Goal: Task Accomplishment & Management: Manage account settings

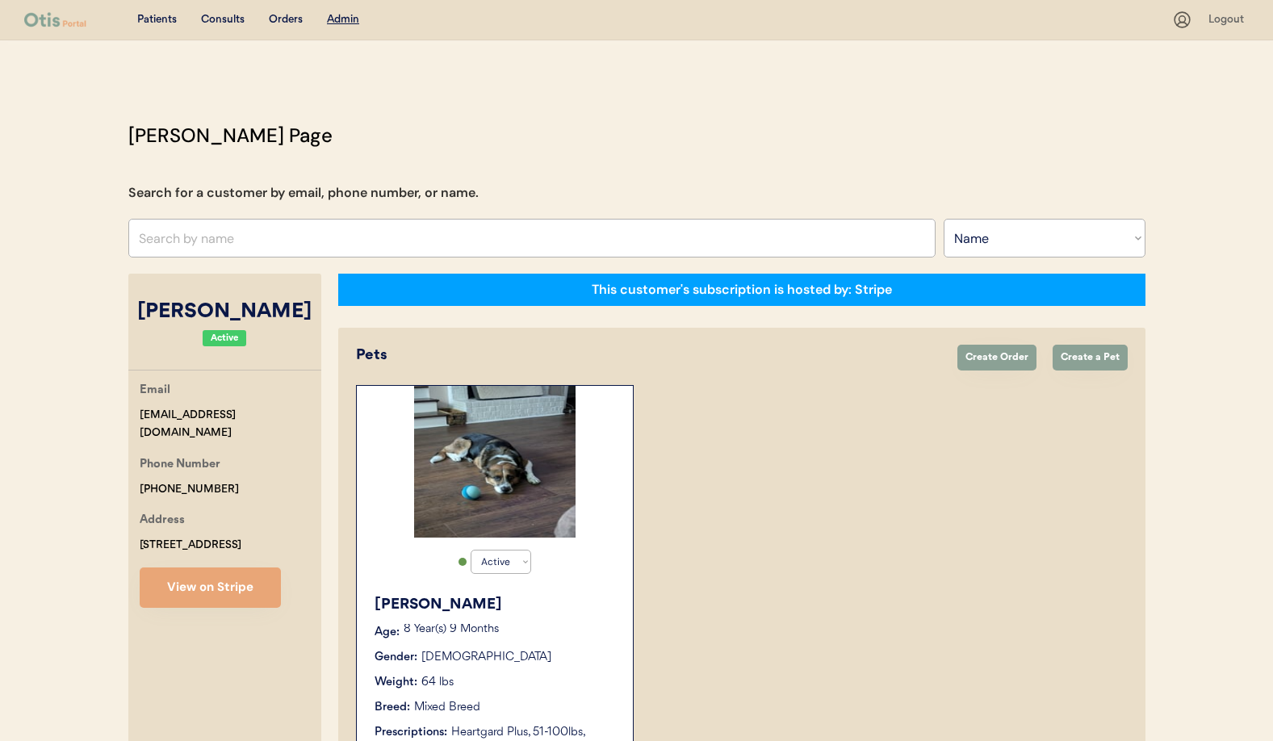
select select ""Name""
select select "true"
click at [270, 238] on input "text" at bounding box center [531, 238] width 807 height 39
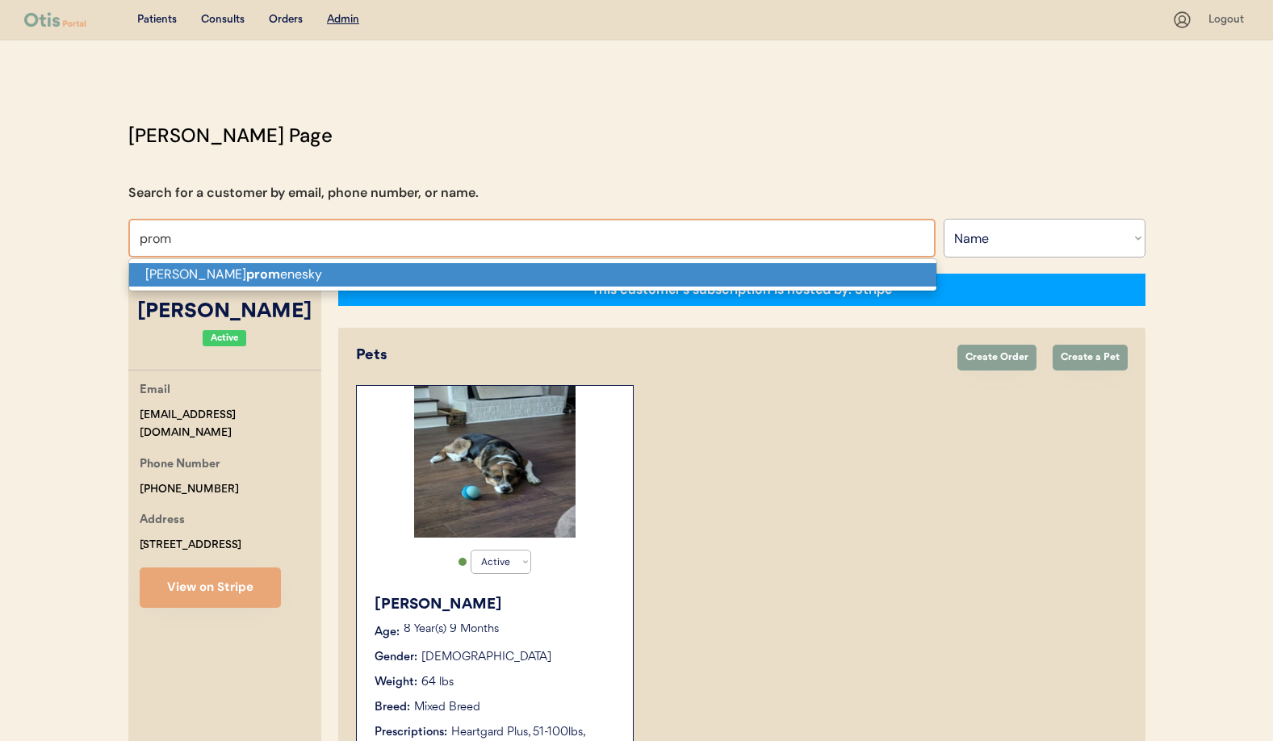
click at [273, 275] on p "[PERSON_NAME] prom enesky" at bounding box center [532, 274] width 807 height 23
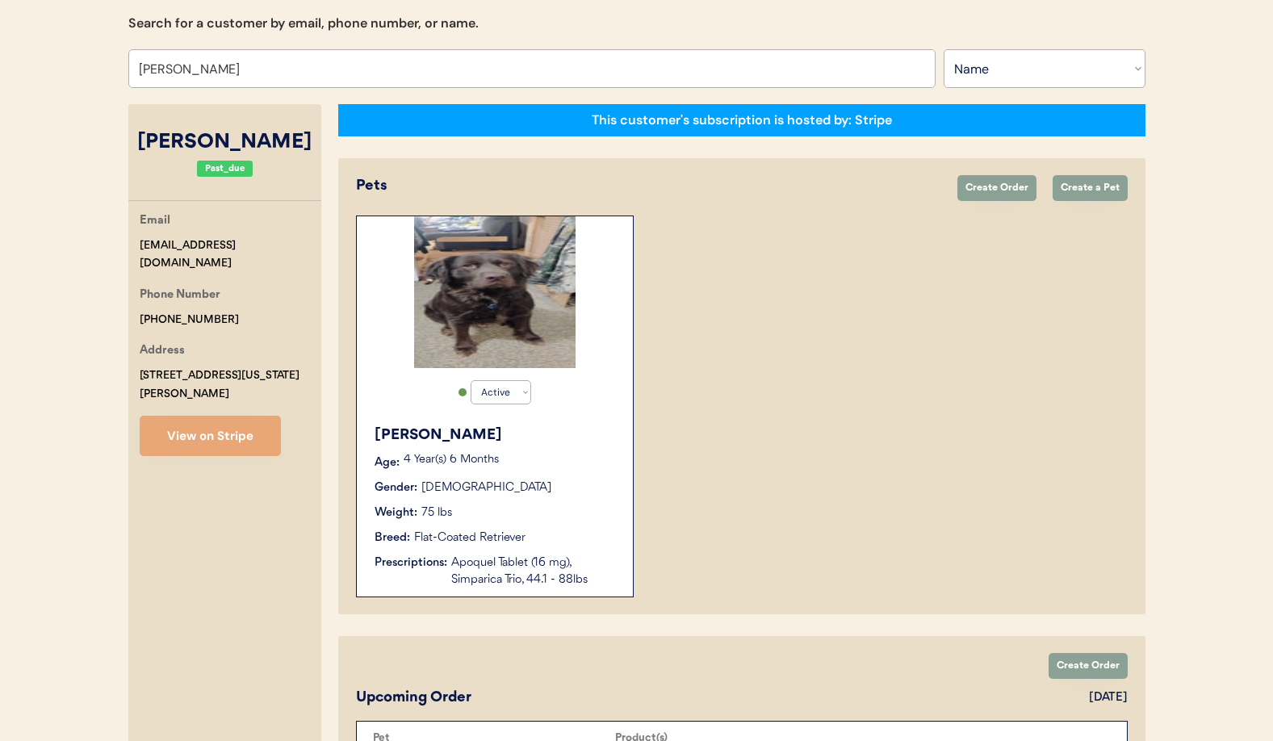
scroll to position [262, 0]
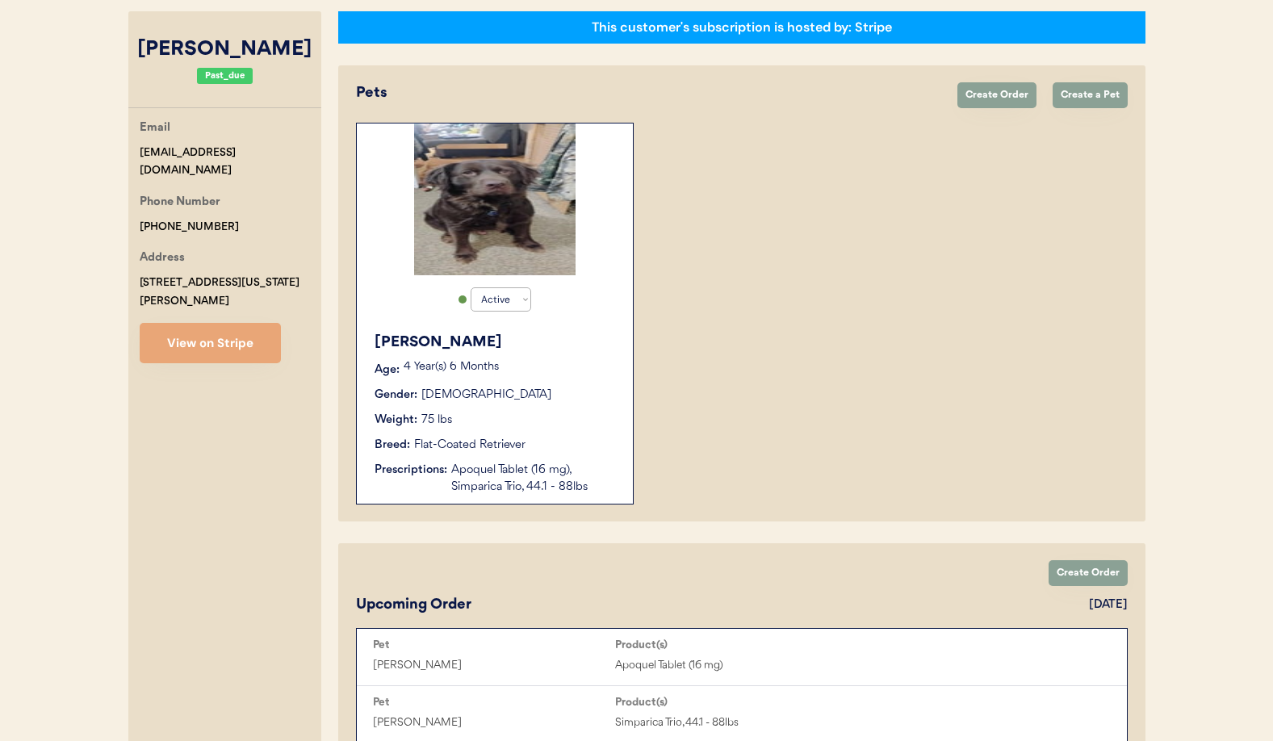
type input "[PERSON_NAME]"
click at [536, 467] on div "Apoquel Tablet (16 mg), Simparica Trio, 44.1 - 88lbs" at bounding box center [533, 479] width 165 height 34
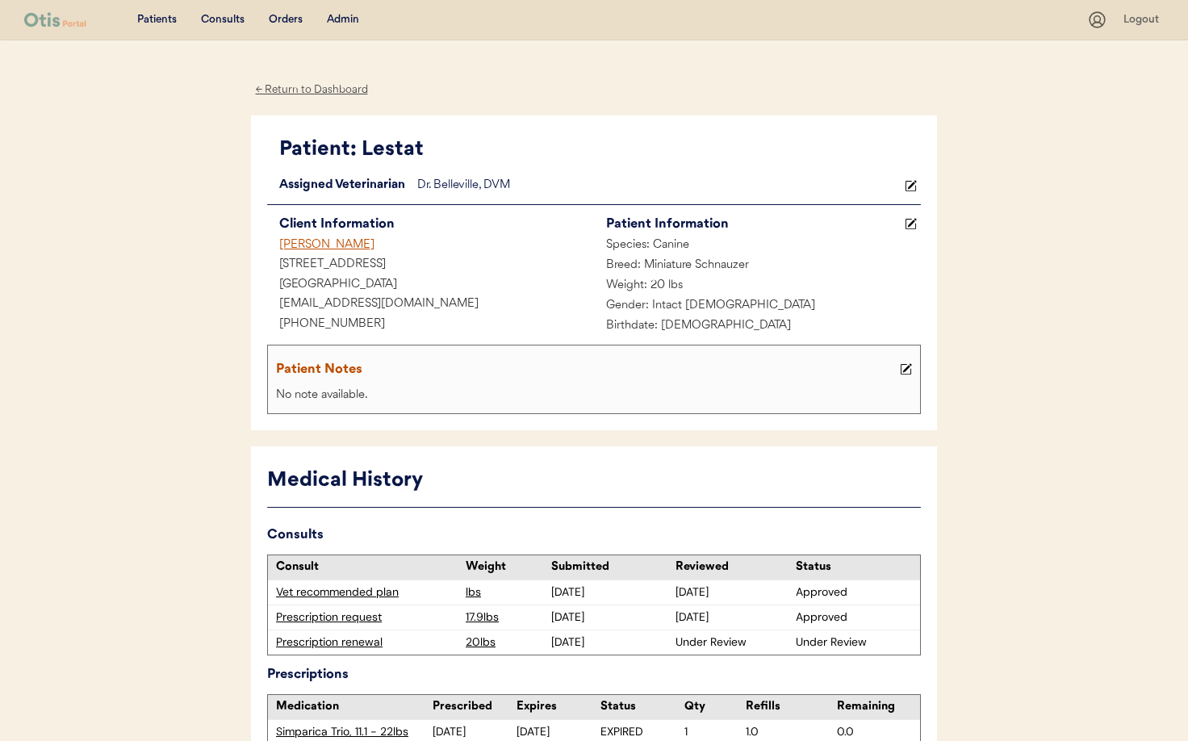
click at [287, 88] on div "← Return to Dashboard" at bounding box center [311, 90] width 121 height 19
drag, startPoint x: 337, startPoint y: 244, endPoint x: 258, endPoint y: 232, distance: 79.9
click at [258, 232] on div "Patient: Lestat Loading... Assigned Veterinarian Dr. Belleville, DVM Client Inf…" at bounding box center [594, 273] width 686 height 316
click at [379, 248] on div "Lizette Ayala" at bounding box center [430, 246] width 327 height 20
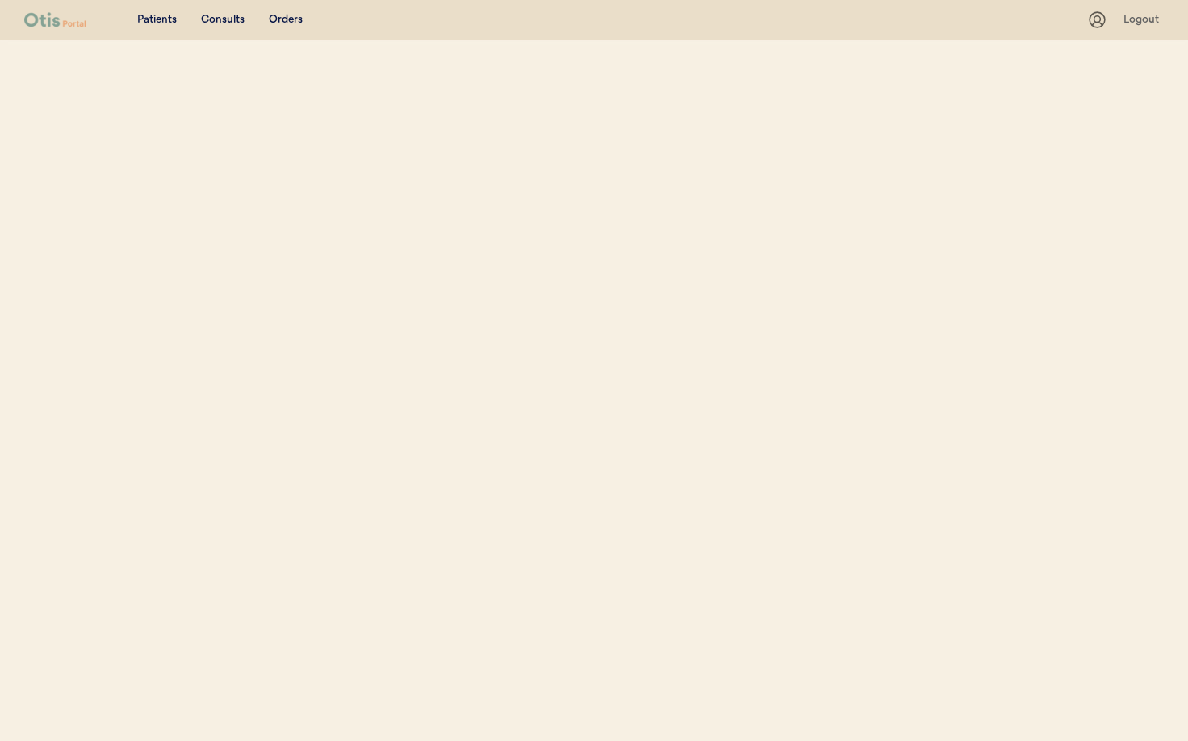
click at [286, 242] on html "Patients Consults Orders Logout" at bounding box center [594, 370] width 1188 height 741
select select ""Name""
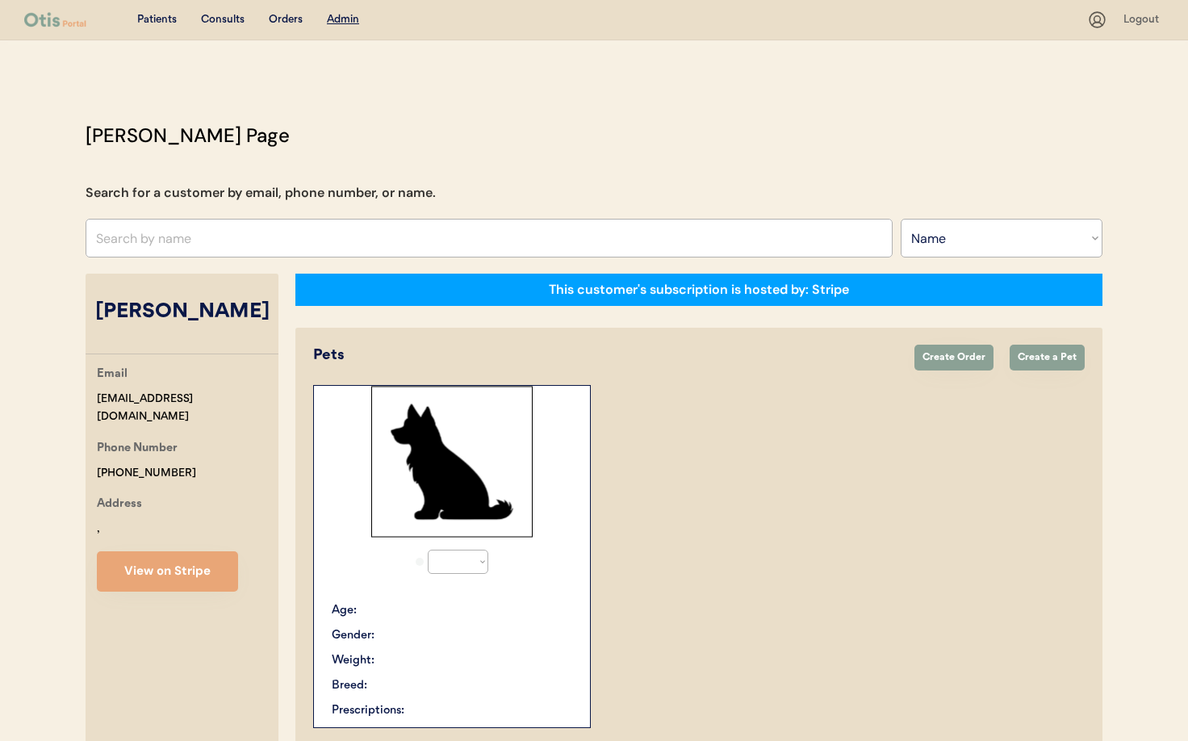
select select "true"
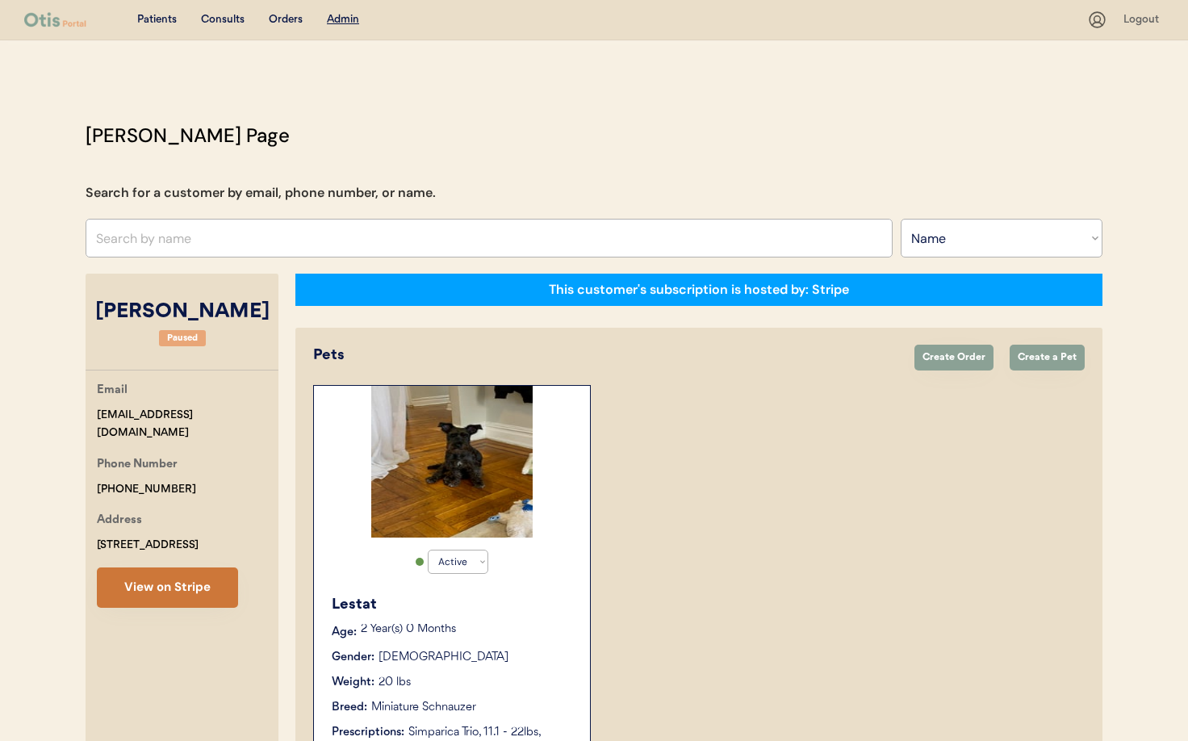
click at [166, 589] on button "View on Stripe" at bounding box center [167, 587] width 141 height 40
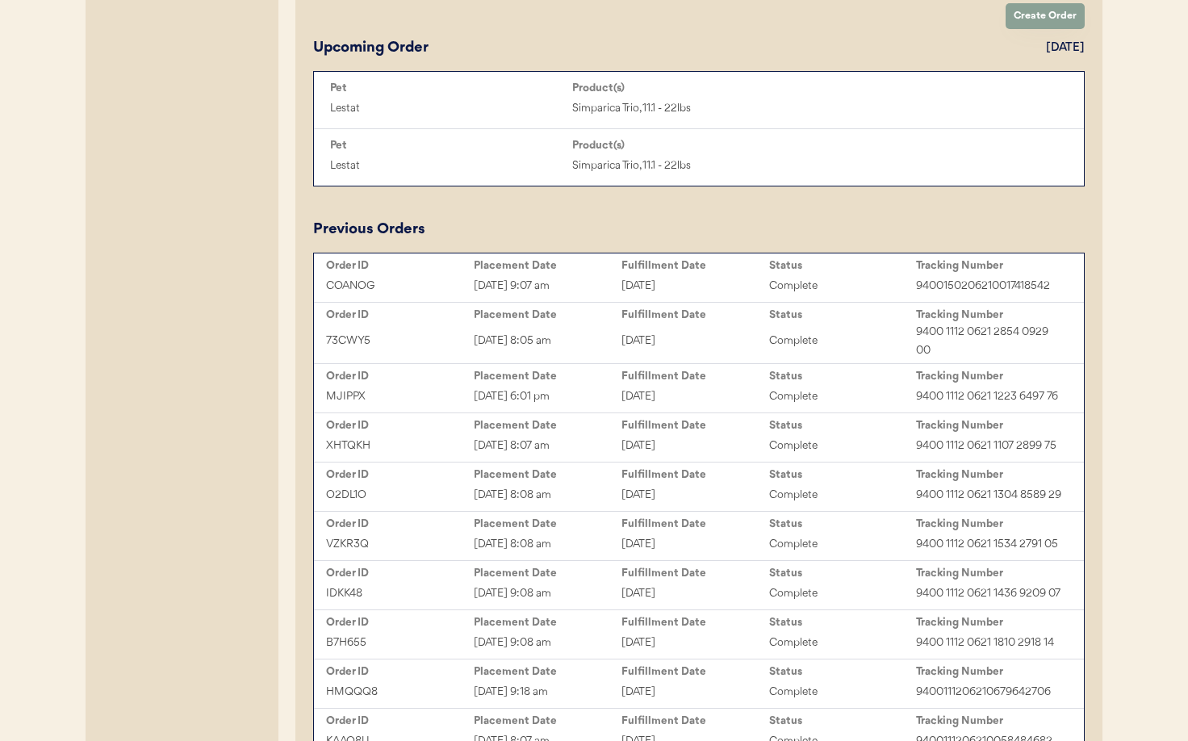
scroll to position [875, 0]
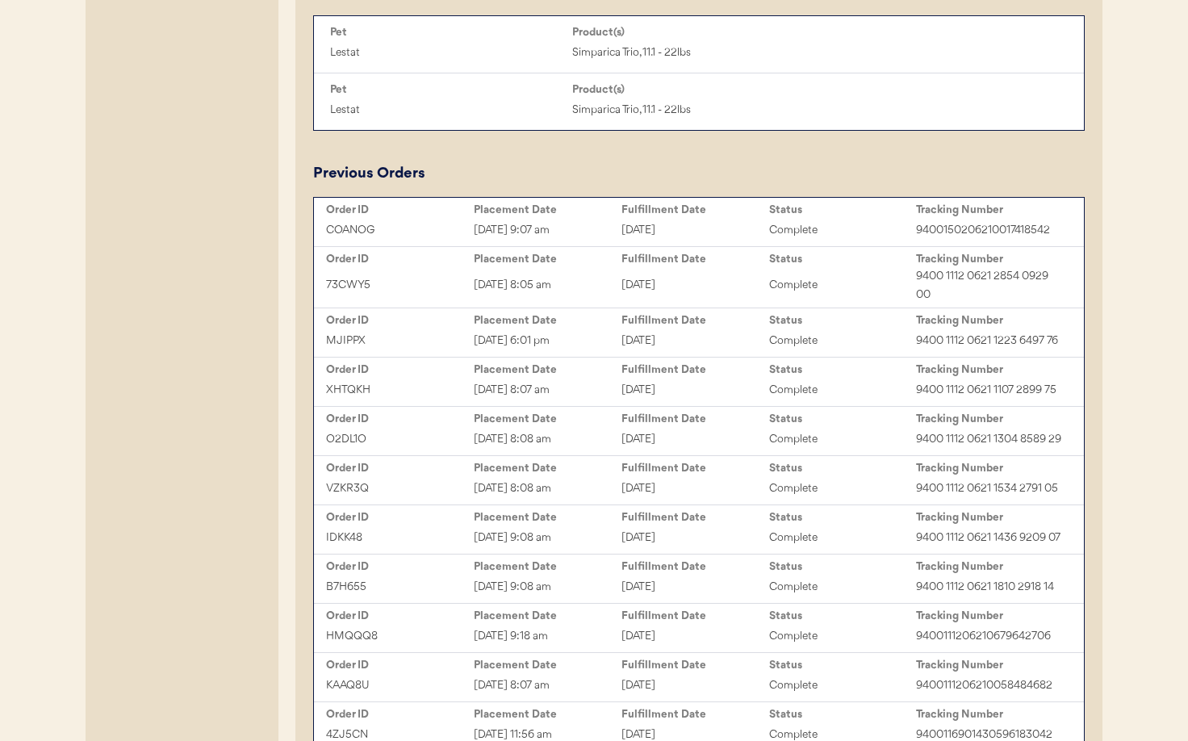
click at [562, 228] on div "May 16, 2025 9:07 am" at bounding box center [548, 230] width 148 height 19
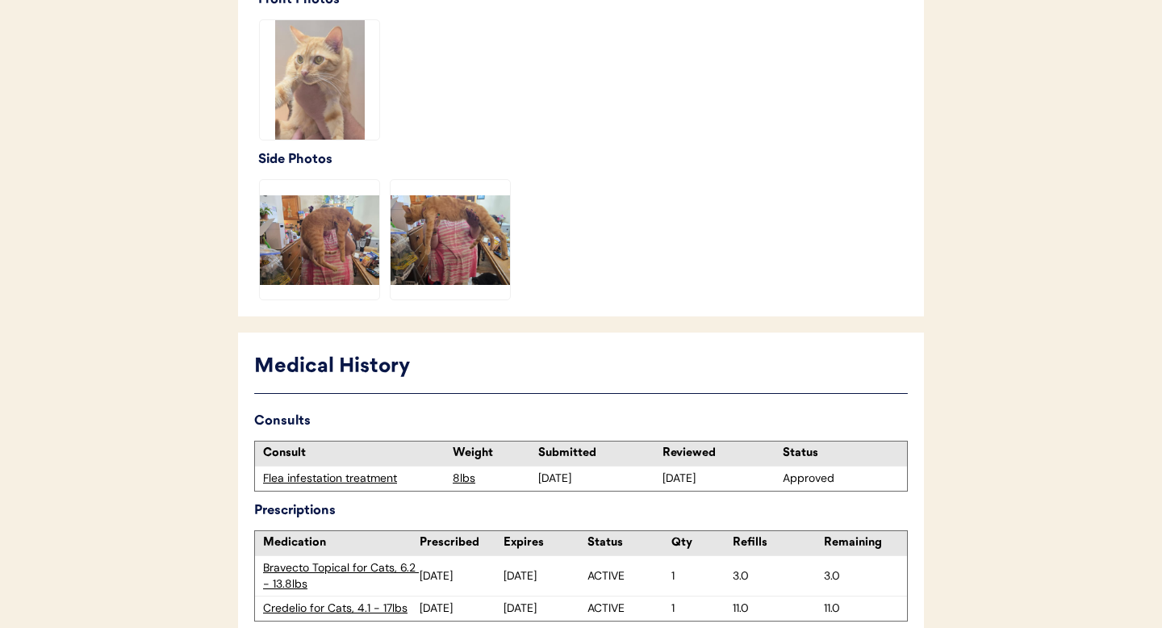
scroll to position [594, 0]
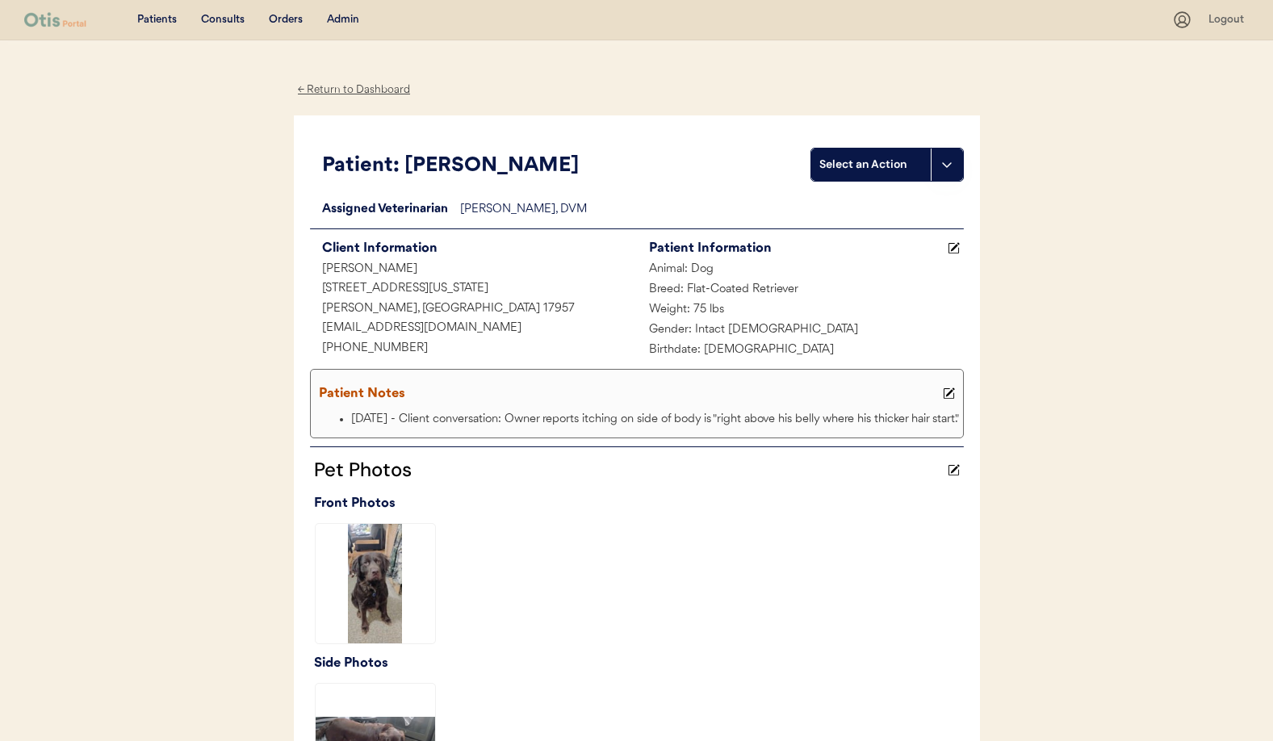
click at [341, 91] on div "← Return to Dashboard" at bounding box center [354, 90] width 121 height 19
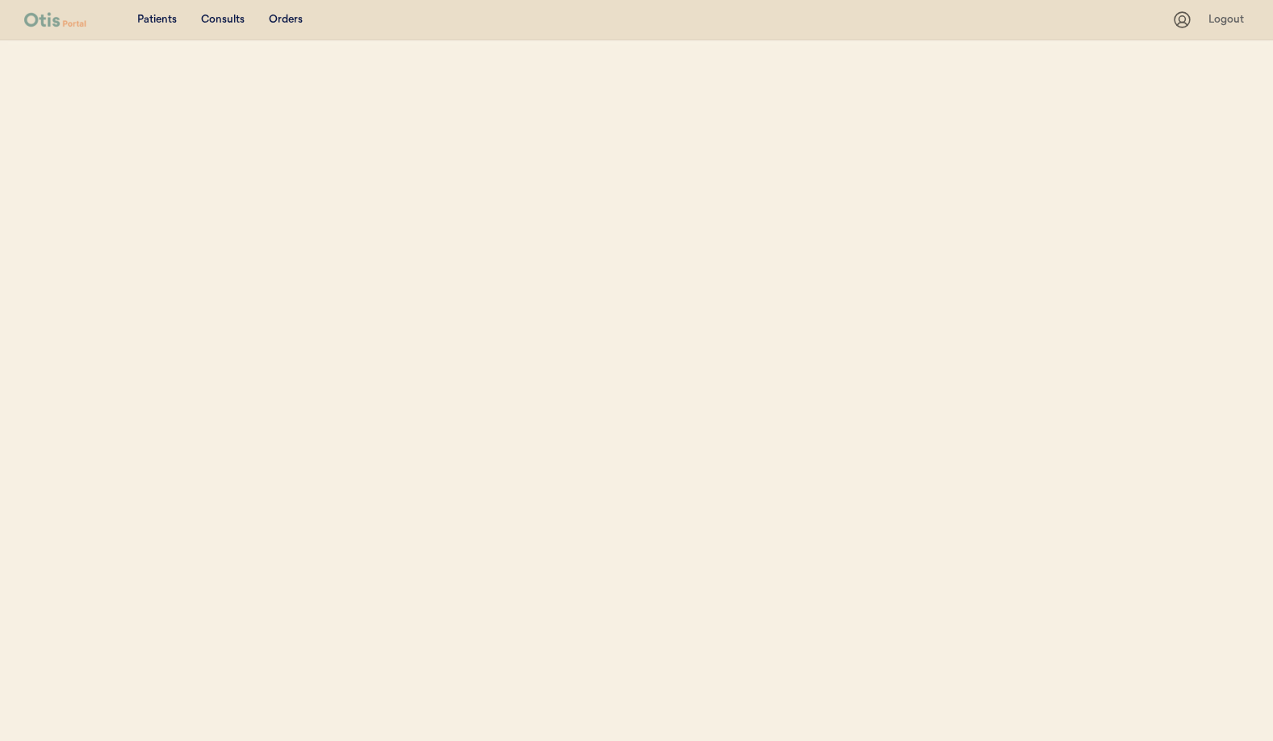
scroll to position [201, 0]
select select ""Name""
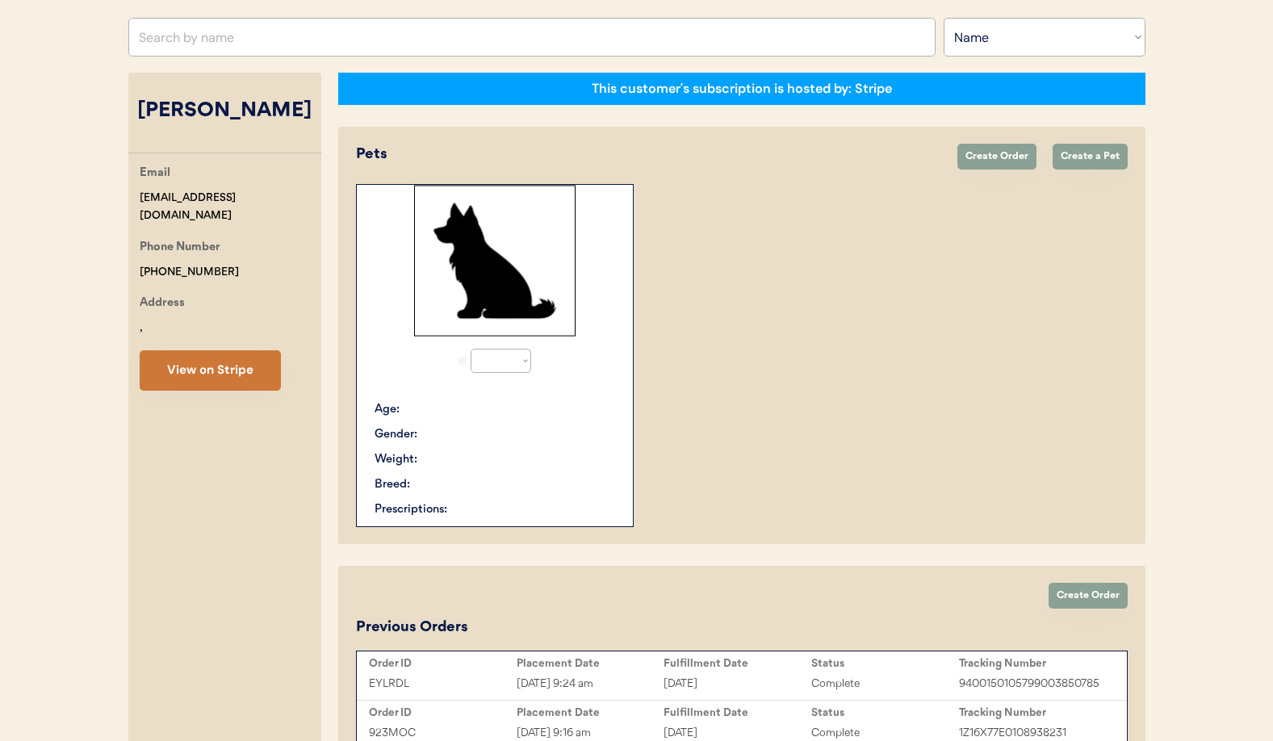
select select "true"
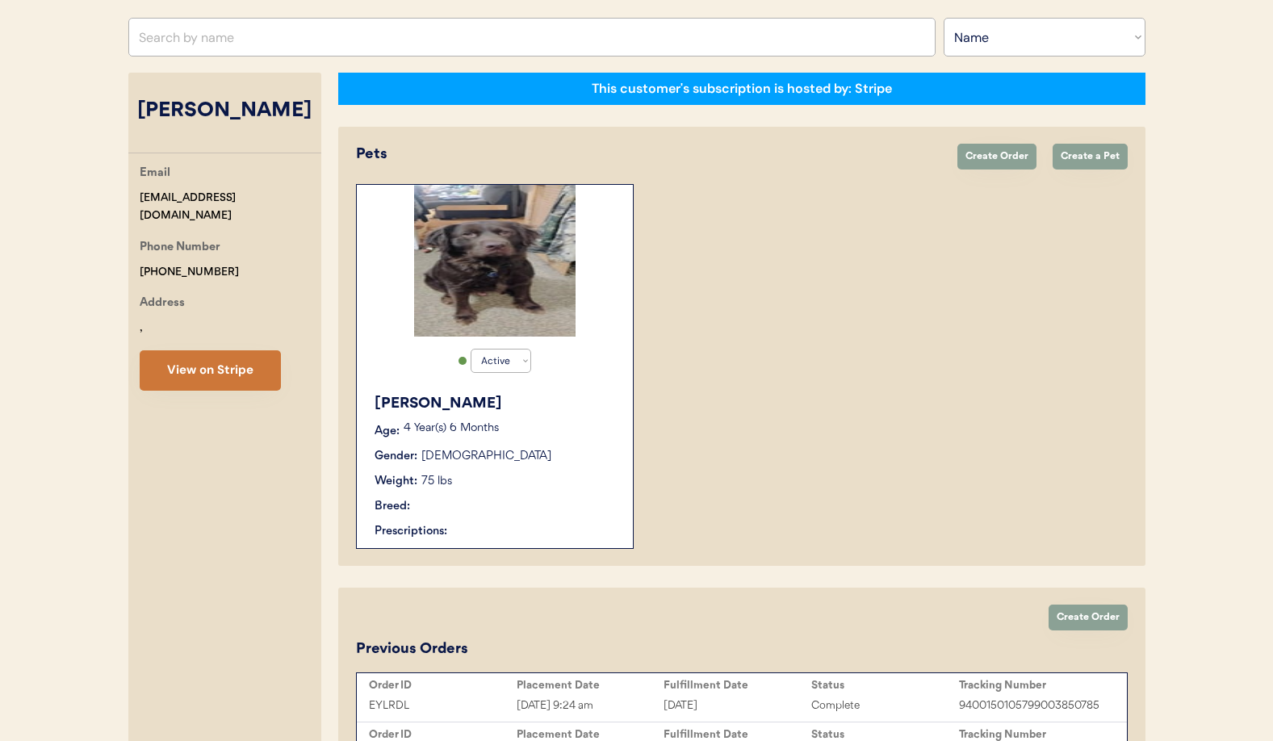
click at [216, 371] on button "View on Stripe" at bounding box center [210, 370] width 141 height 40
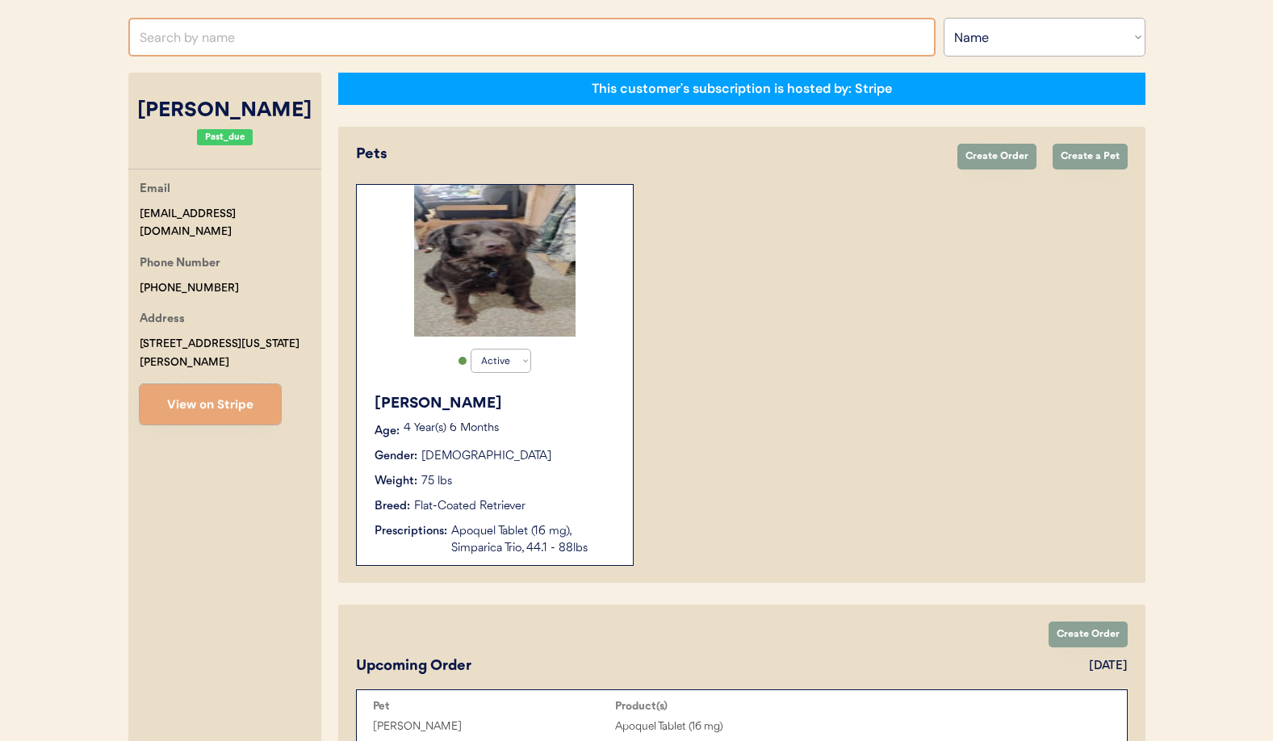
click at [200, 35] on input "text" at bounding box center [531, 37] width 807 height 39
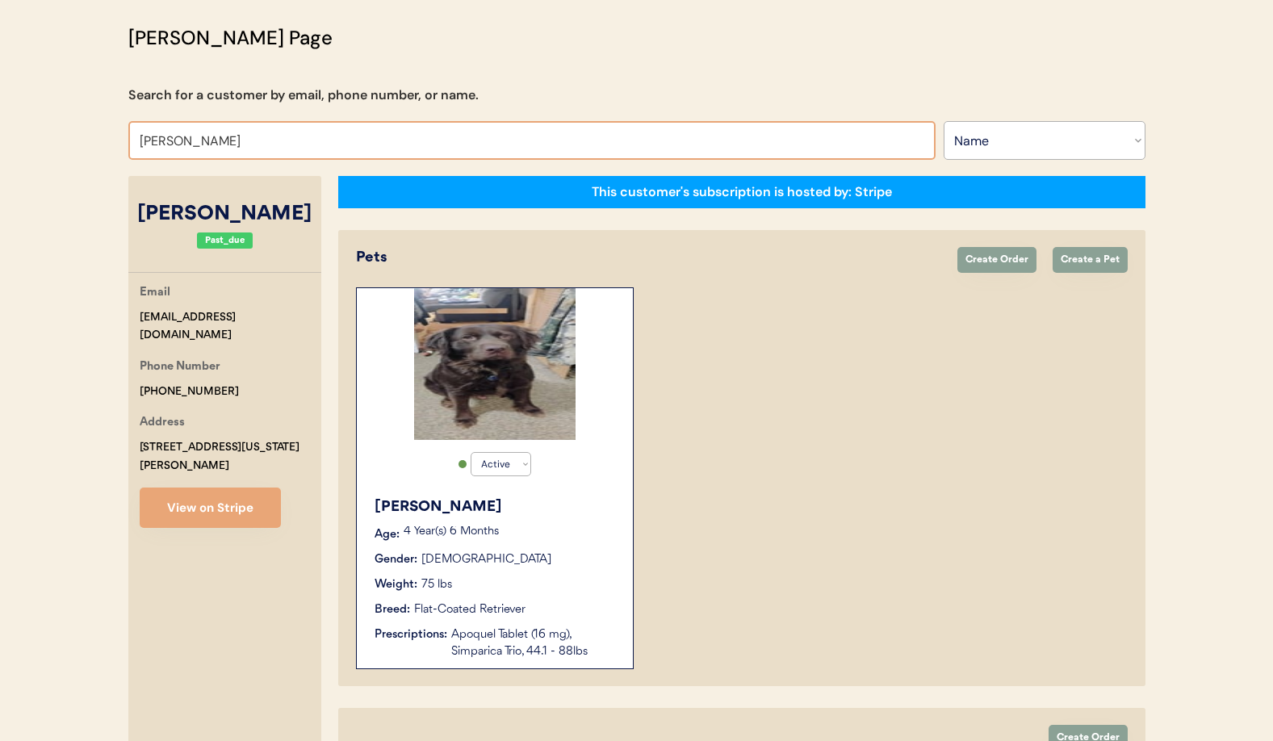
scroll to position [0, 0]
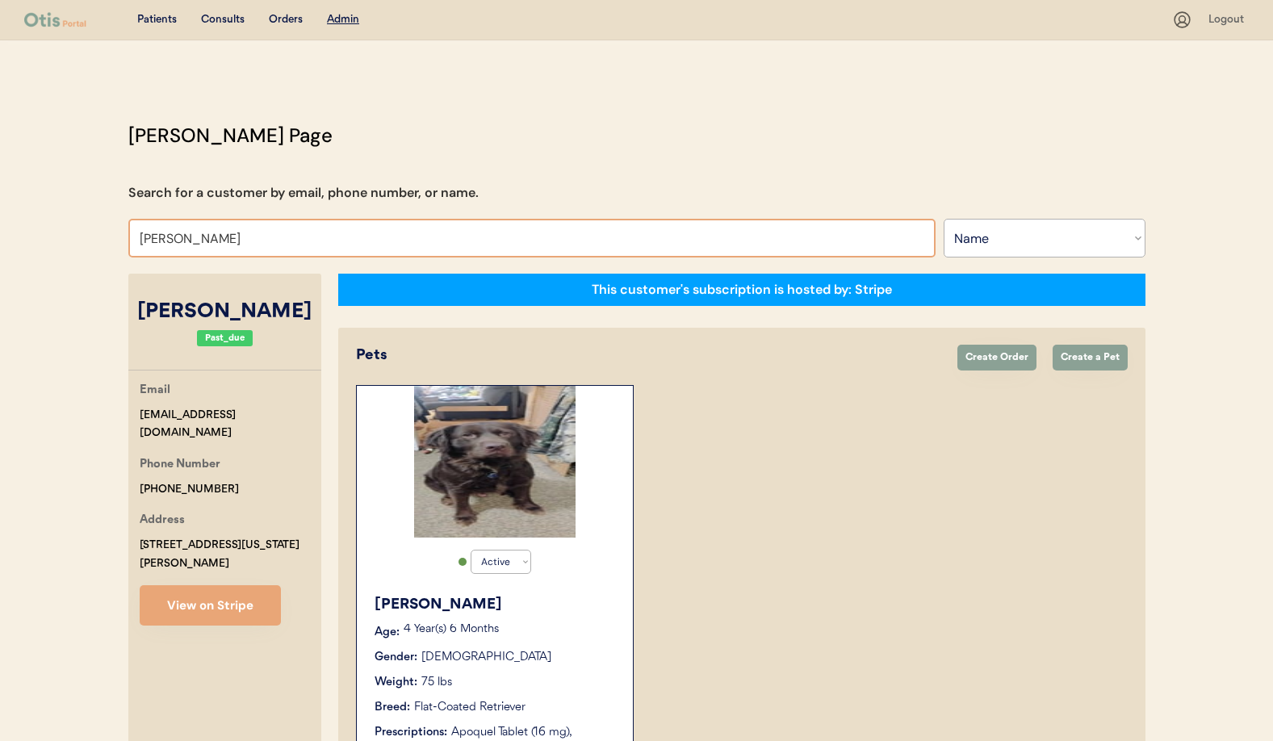
drag, startPoint x: 190, startPoint y: 237, endPoint x: 89, endPoint y: 235, distance: 100.9
click at [89, 235] on div "Patients Consults Orders Admin Logout [PERSON_NAME] Admin Page Search for a cus…" at bounding box center [636, 631] width 1273 height 1263
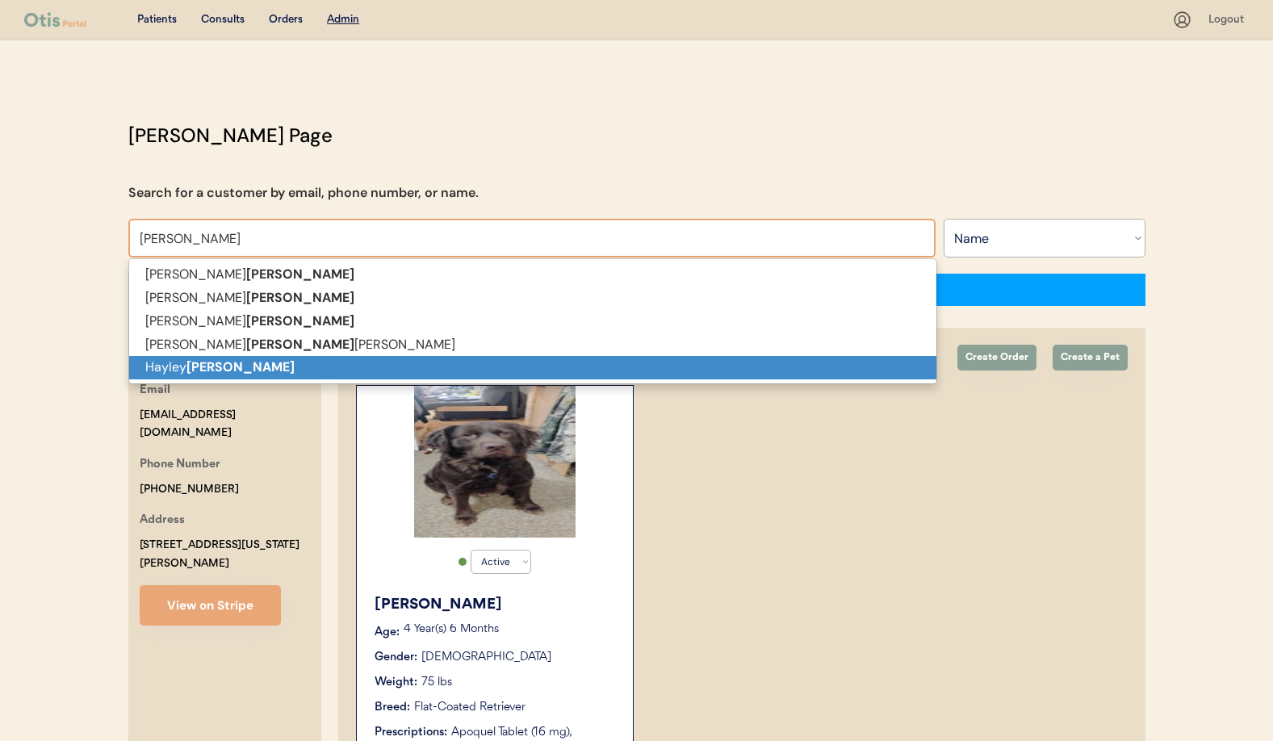
click at [184, 376] on p "[PERSON_NAME]" at bounding box center [532, 367] width 807 height 23
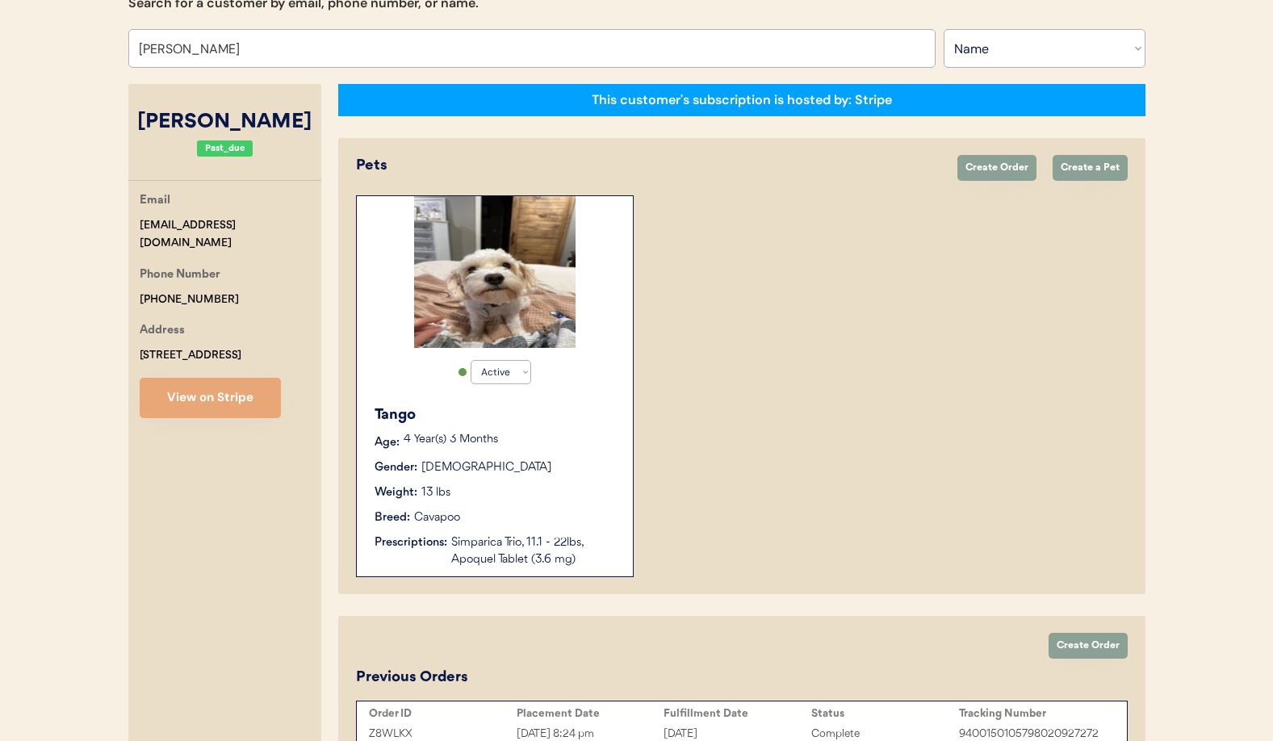
scroll to position [245, 0]
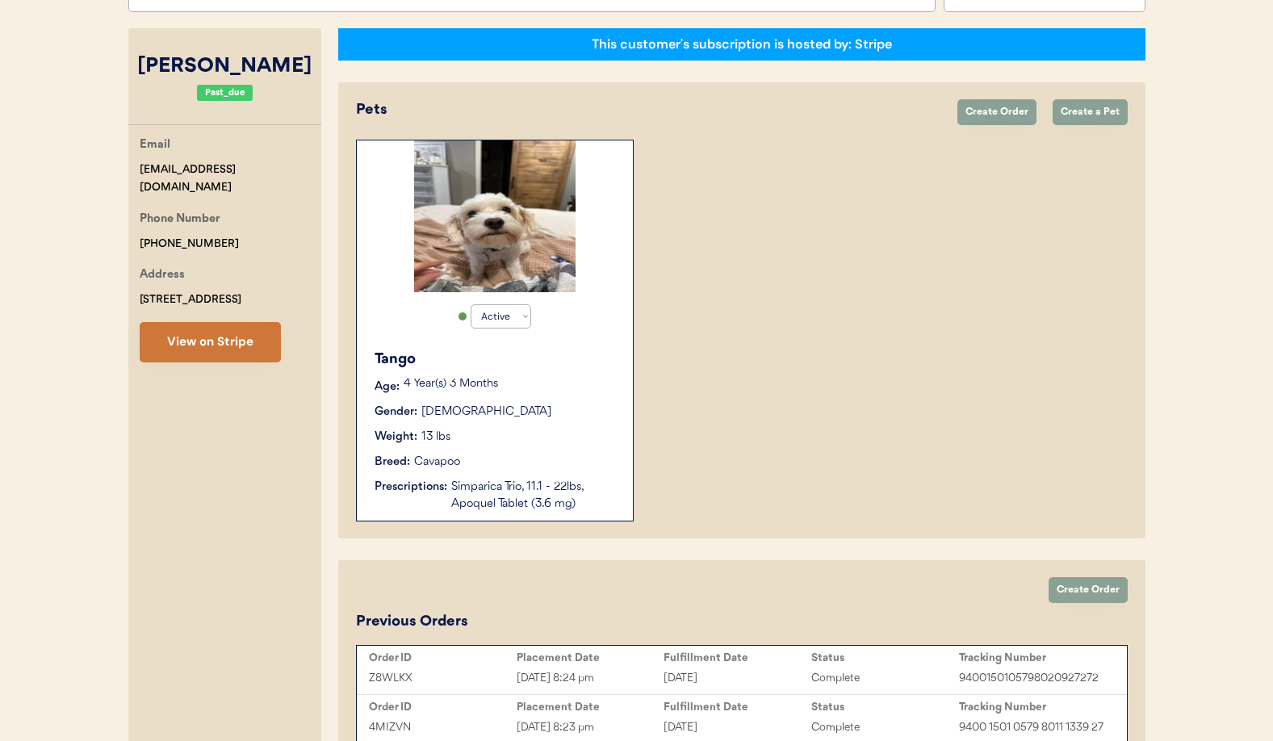
type input "[PERSON_NAME]"
click at [188, 340] on button "View on Stripe" at bounding box center [210, 342] width 141 height 40
